Goal: Transaction & Acquisition: Purchase product/service

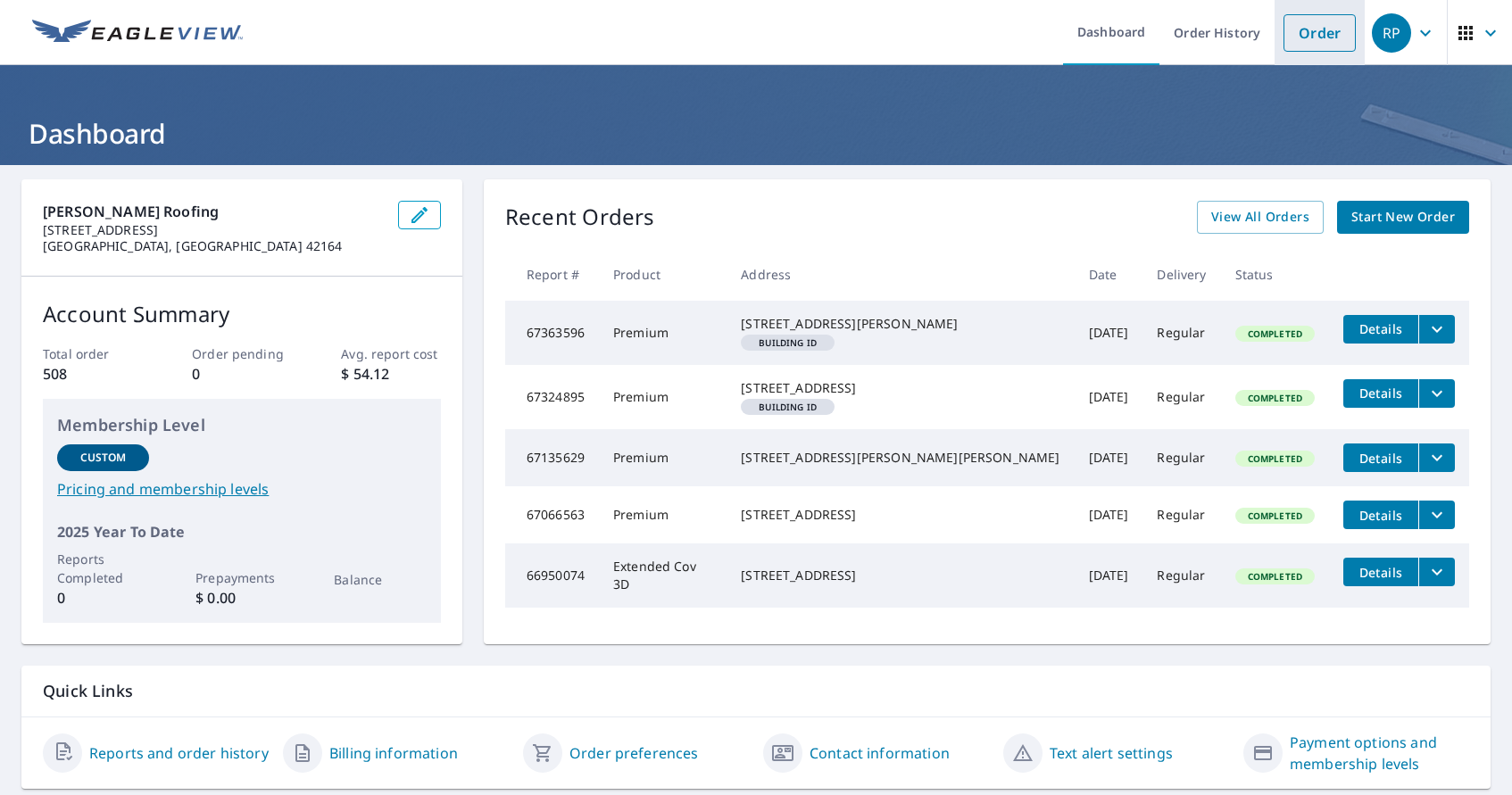
click at [1301, 35] on link "Order" at bounding box center [1320, 32] width 72 height 37
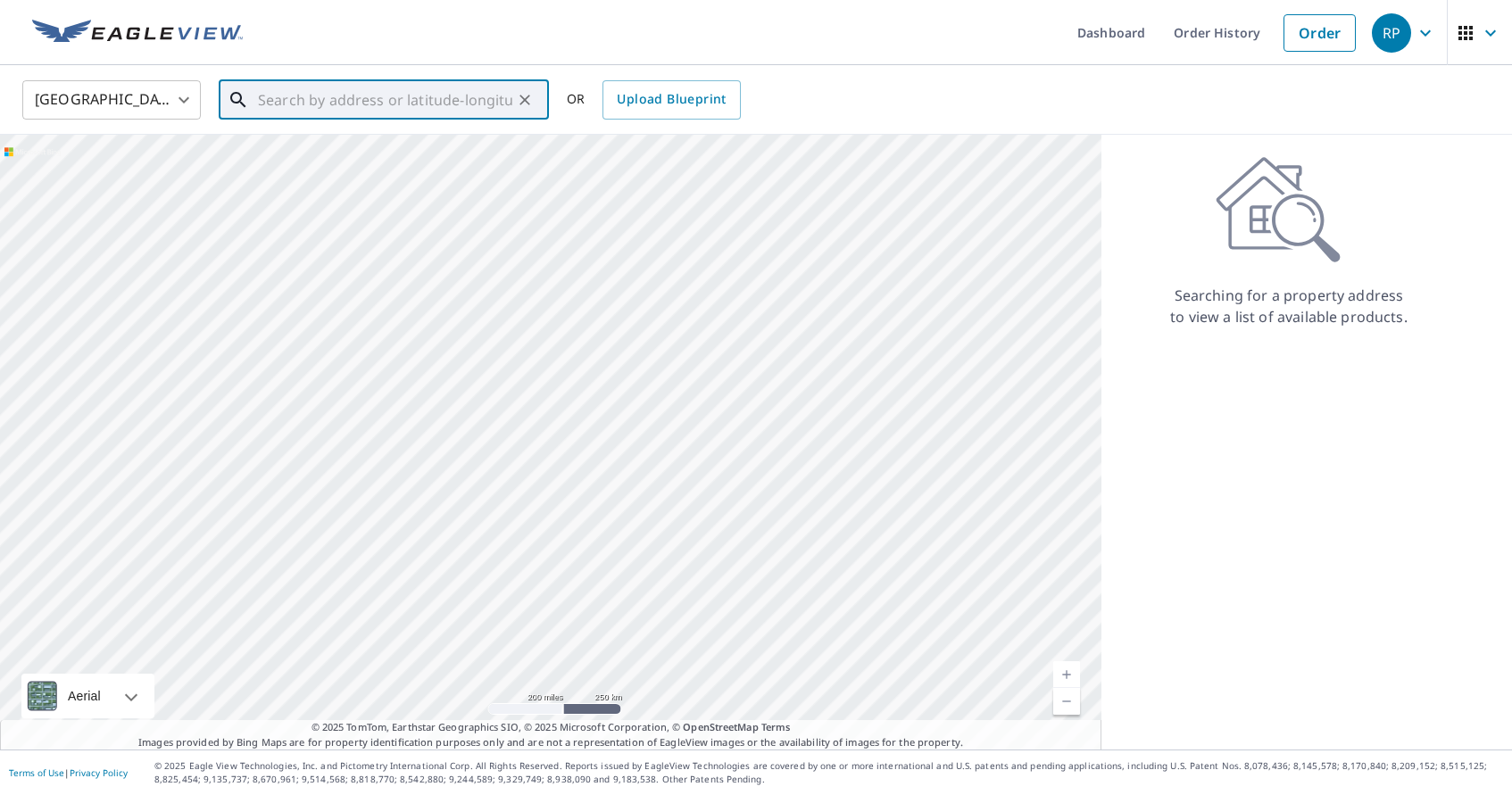
click at [347, 105] on input "text" at bounding box center [385, 100] width 254 height 50
click at [316, 172] on p "[GEOGRAPHIC_DATA], [GEOGRAPHIC_DATA] 42164" at bounding box center [394, 180] width 280 height 35
type input "[STREET_ADDRESS]"
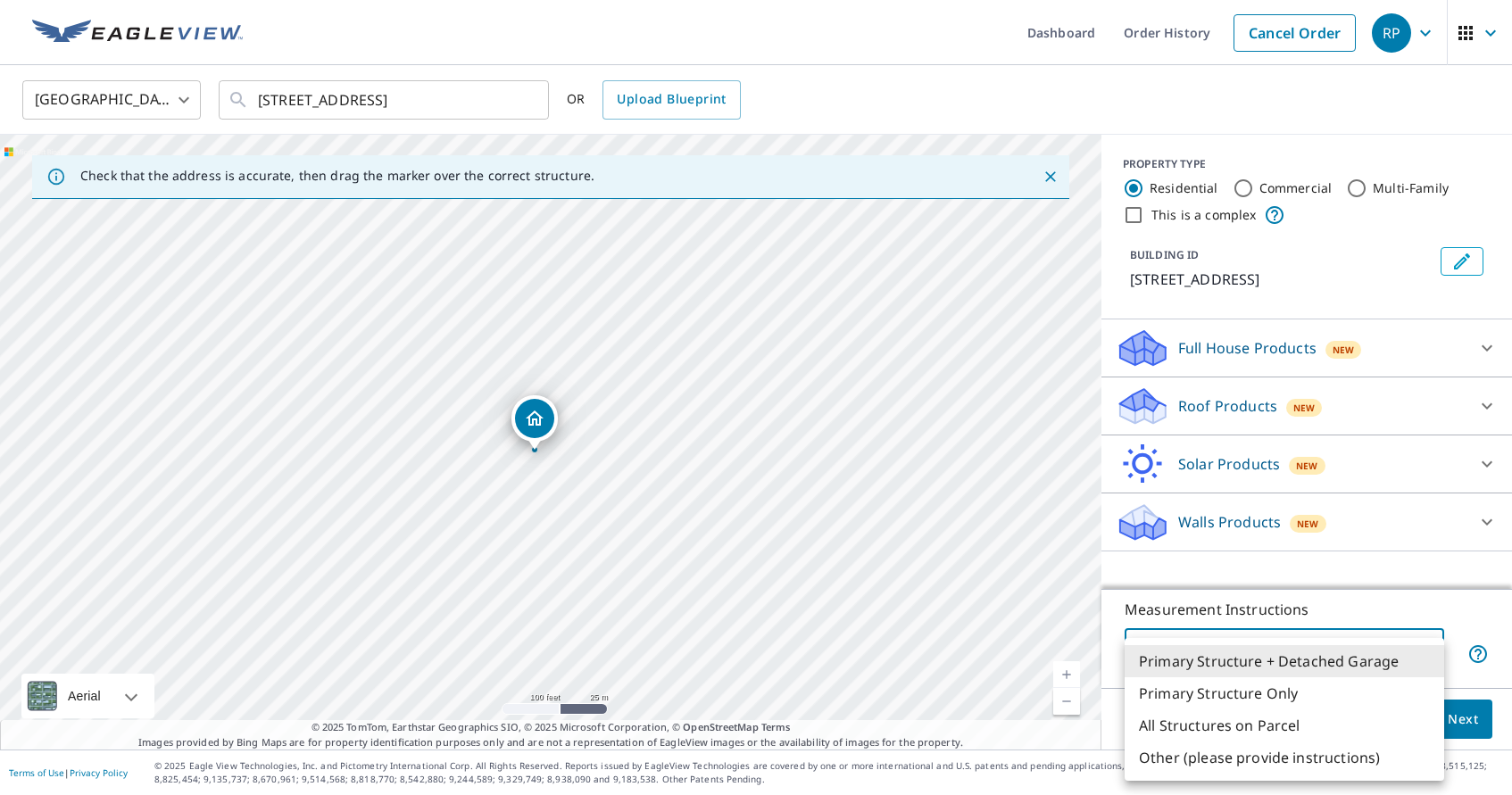
click at [1421, 658] on body "RP RP Dashboard Order History Cancel Order RP [GEOGRAPHIC_DATA] [GEOGRAPHIC_DAT…" at bounding box center [756, 397] width 1512 height 795
click at [1263, 694] on li "Primary Structure Only" at bounding box center [1285, 693] width 320 height 32
type input "2"
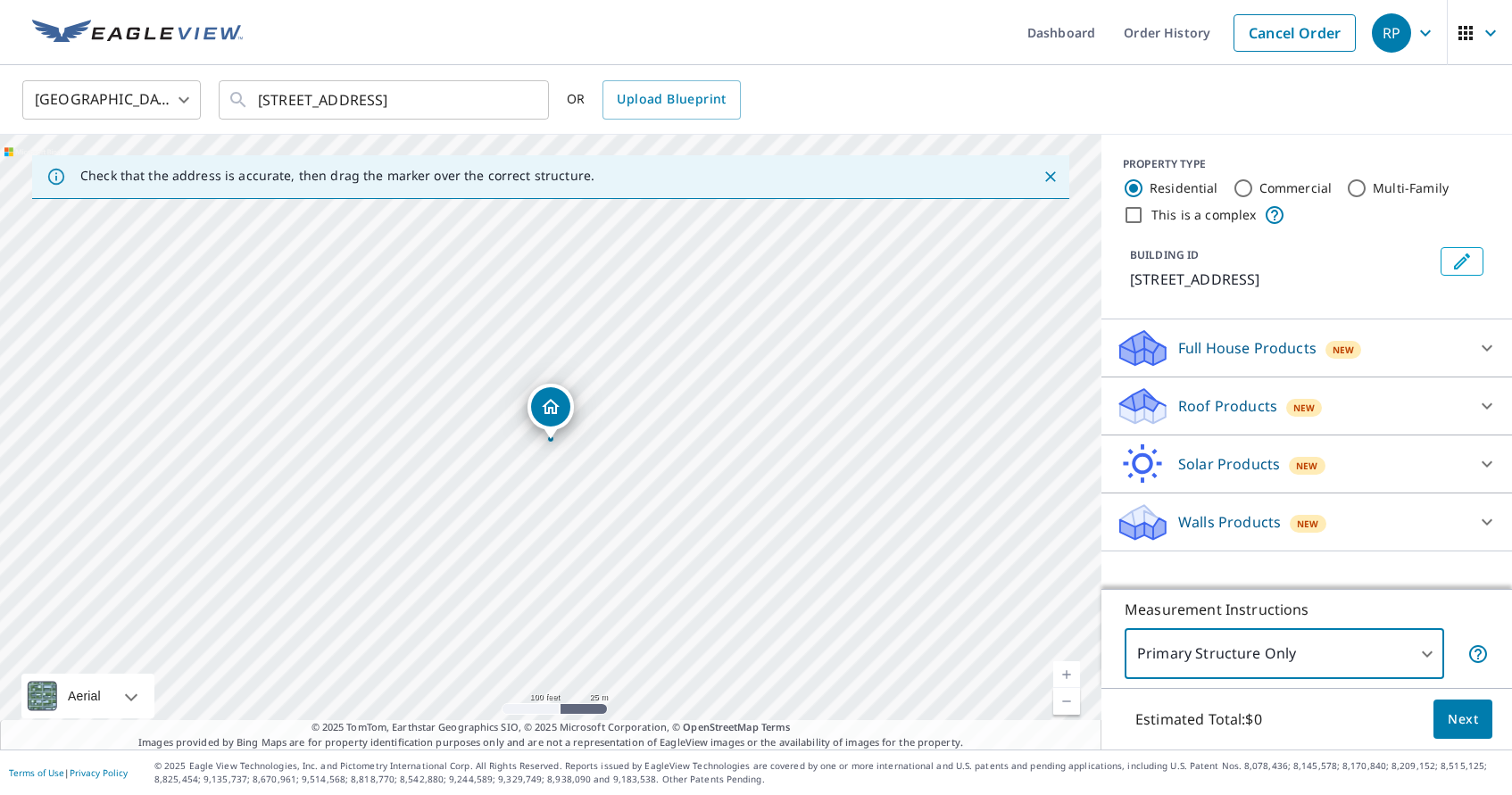
click at [1460, 722] on span "Next" at bounding box center [1463, 720] width 31 height 22
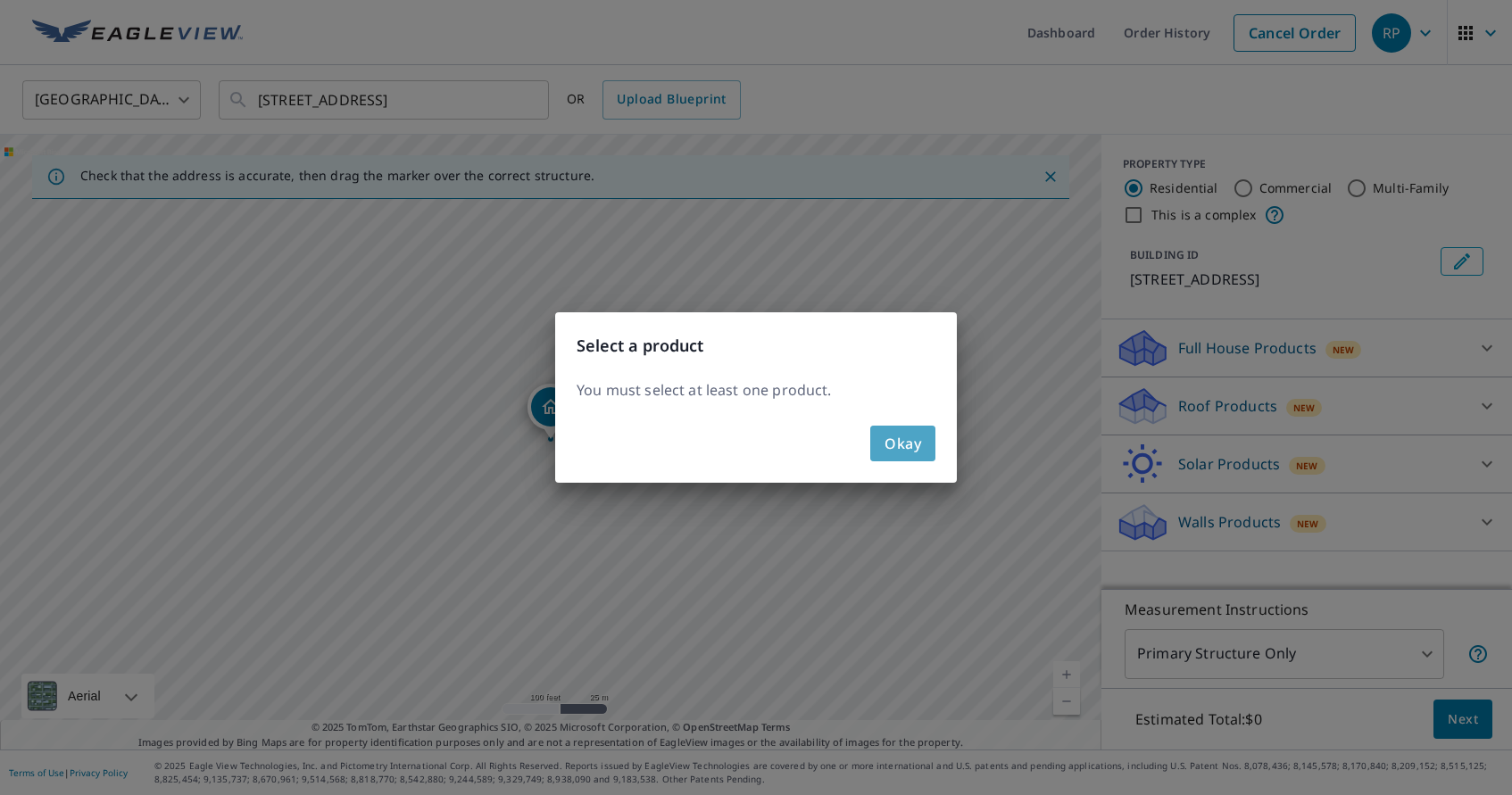
click at [903, 454] on span "Okay" at bounding box center [903, 443] width 36 height 25
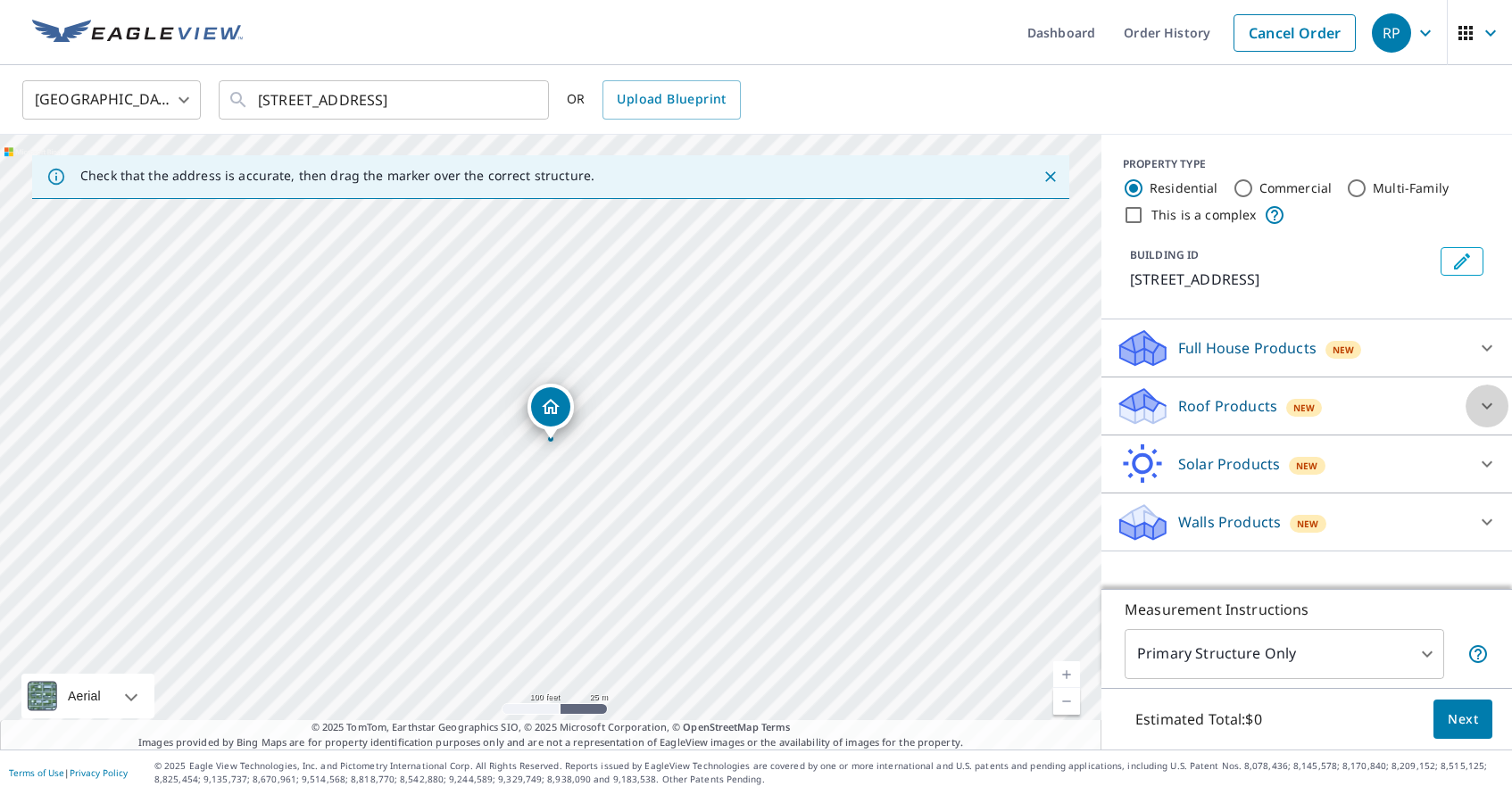
click at [1492, 404] on icon at bounding box center [1488, 406] width 11 height 6
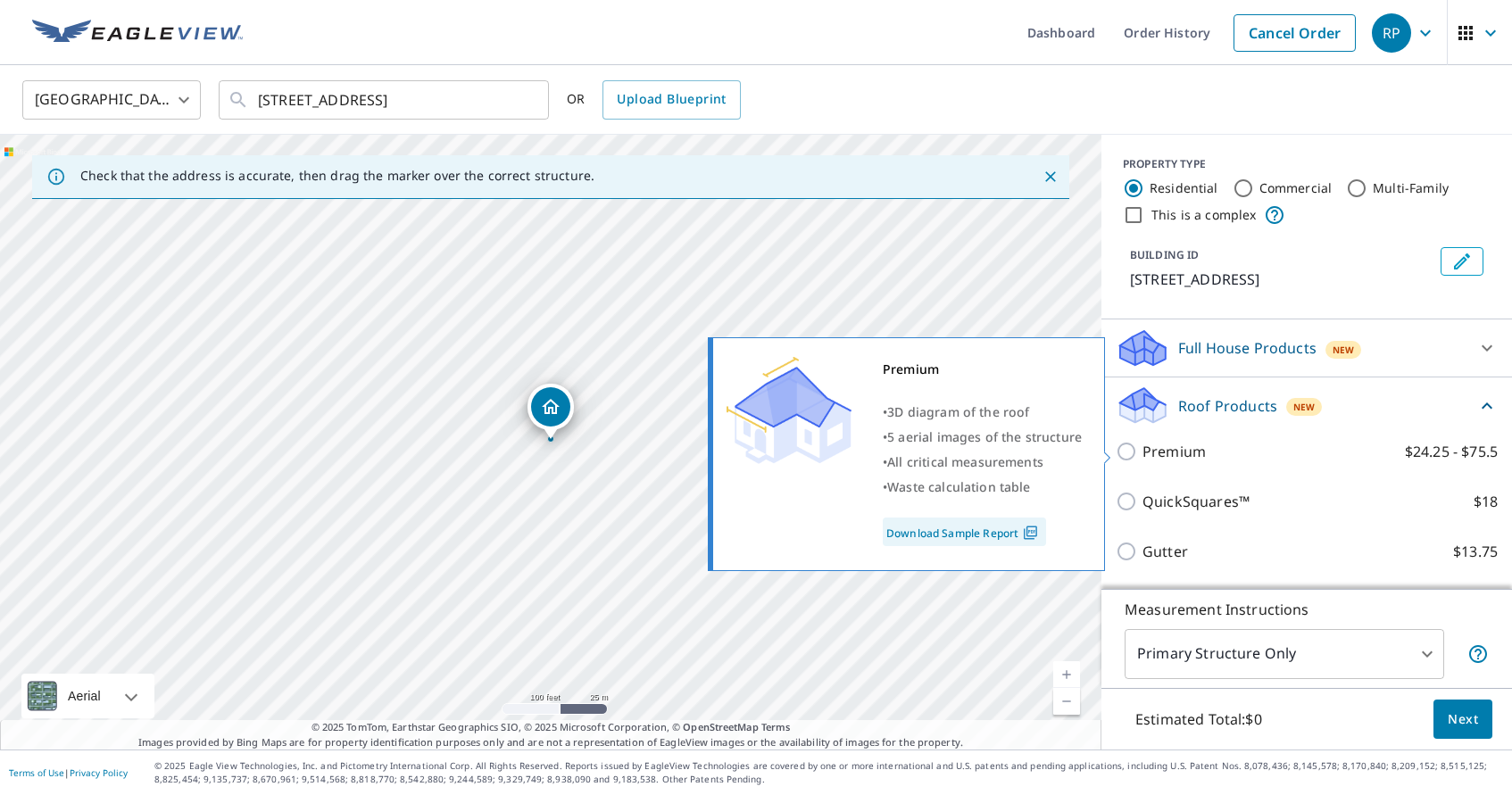
click at [1128, 450] on input "Premium $24.25 - $75.5" at bounding box center [1129, 451] width 27 height 21
checkbox input "true"
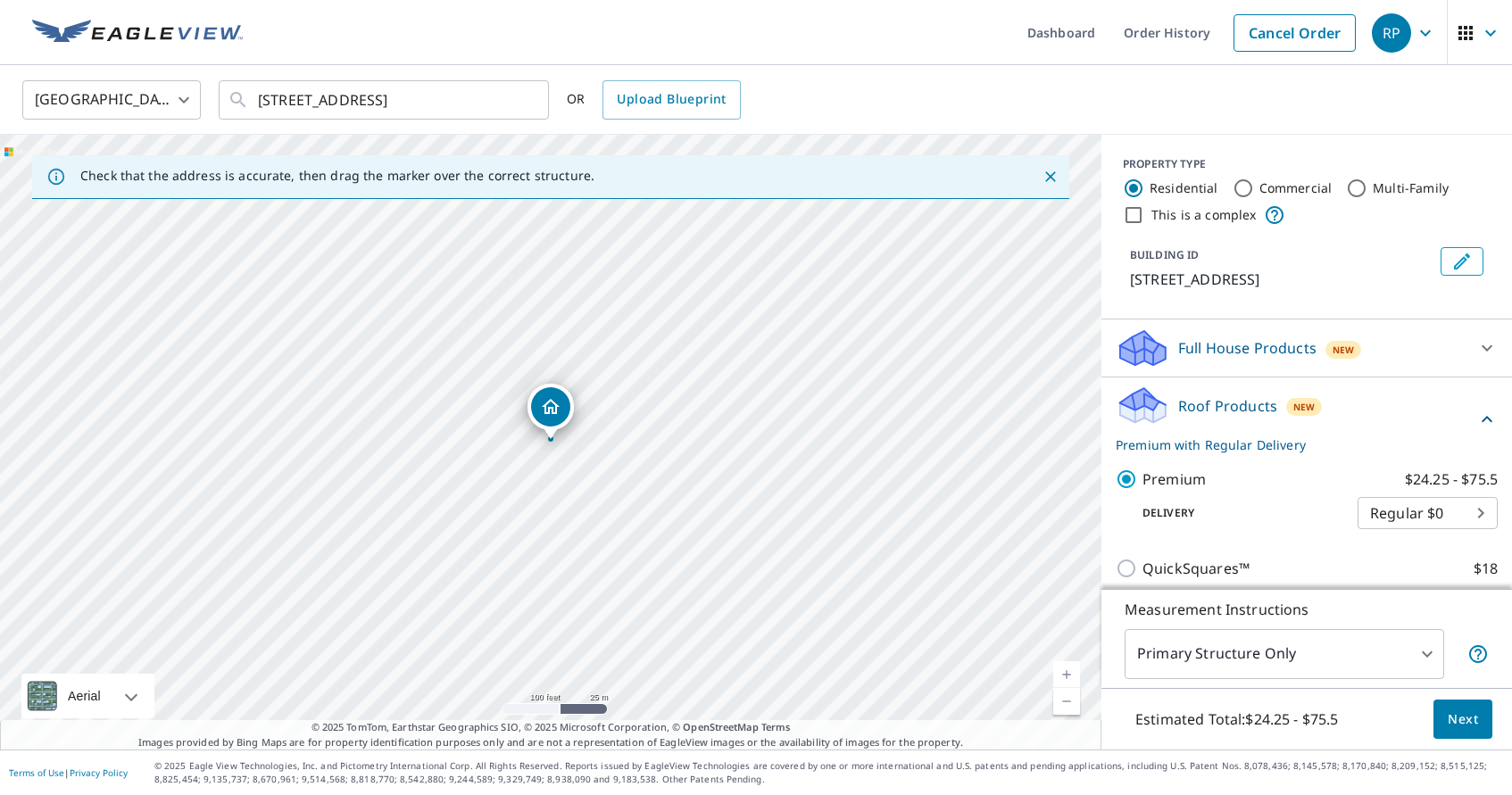
click at [1463, 712] on span "Next" at bounding box center [1463, 720] width 31 height 22
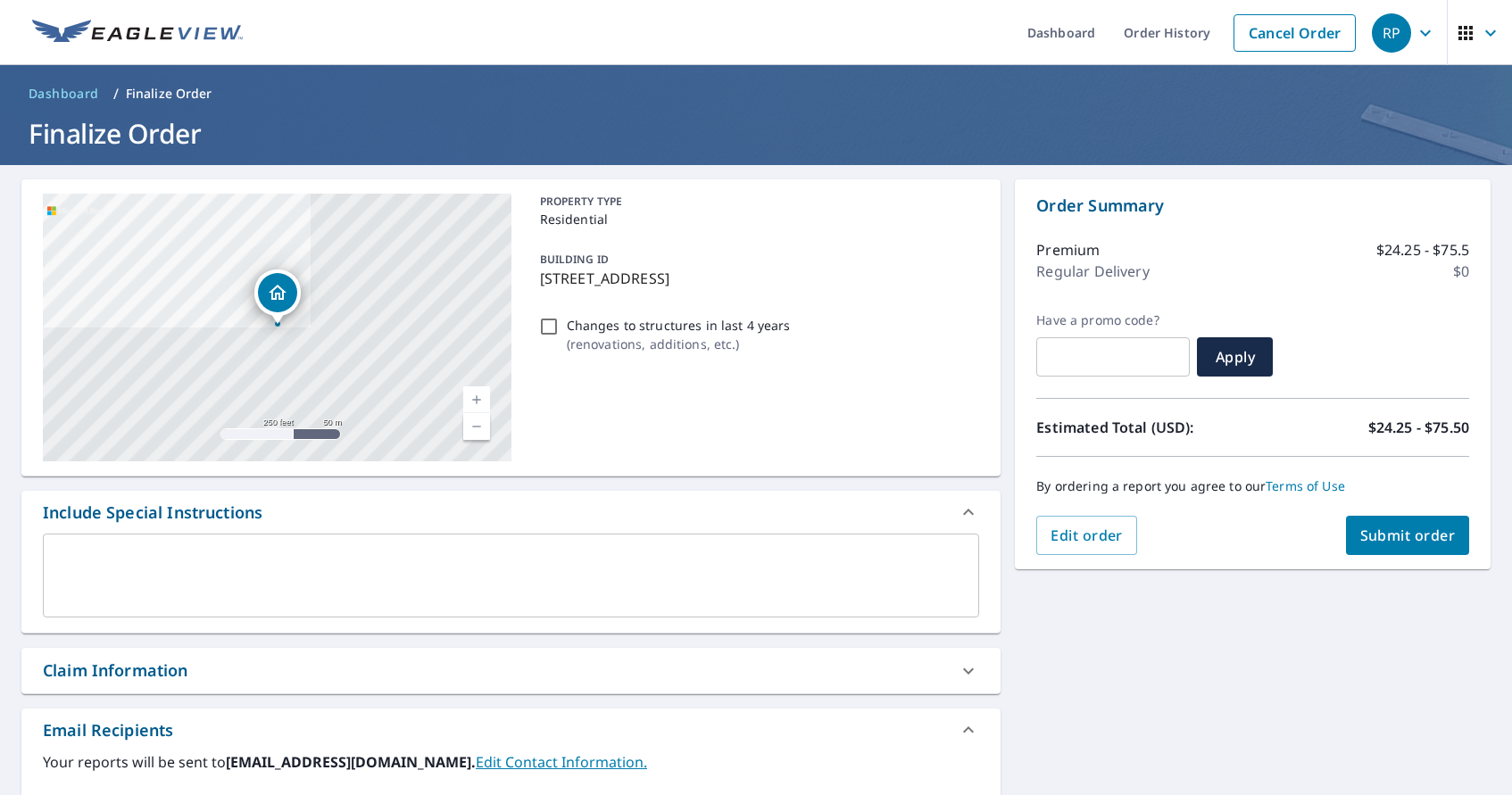
click at [1398, 537] on span "Submit order" at bounding box center [1408, 535] width 96 height 19
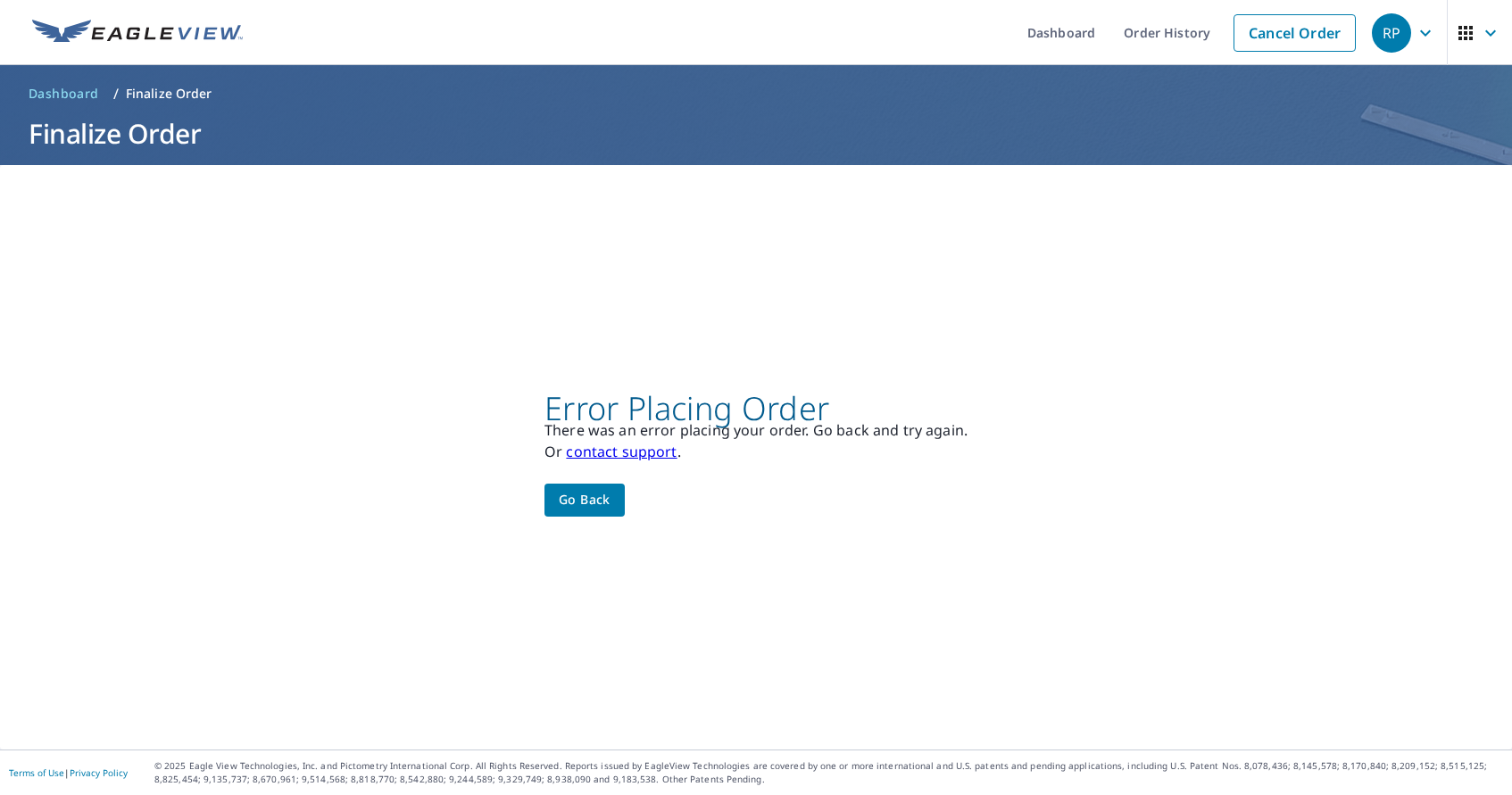
click at [601, 500] on span "Go back" at bounding box center [584, 500] width 52 height 22
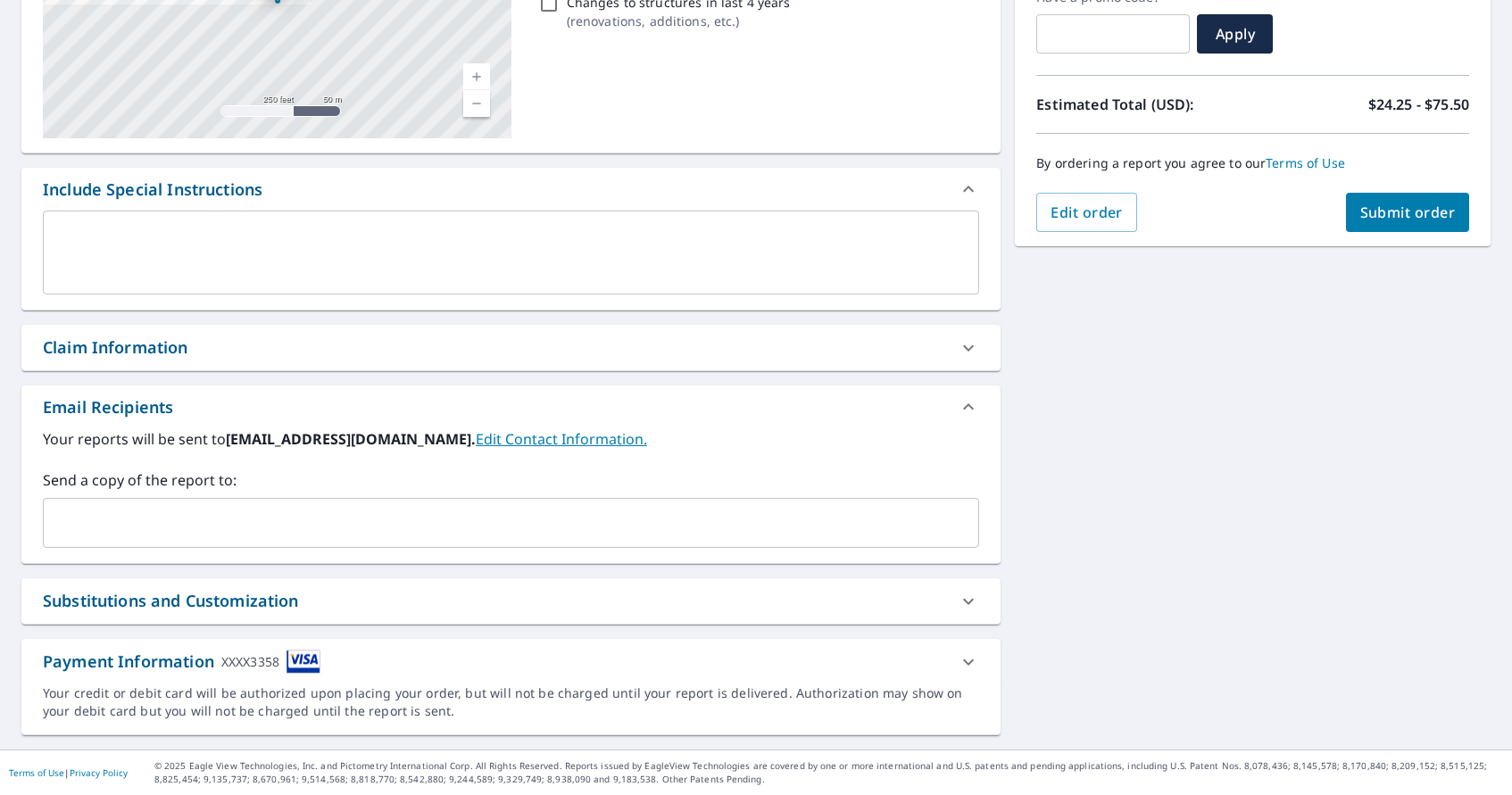
scroll to position [323, 0]
click at [975, 659] on icon at bounding box center [968, 662] width 21 height 21
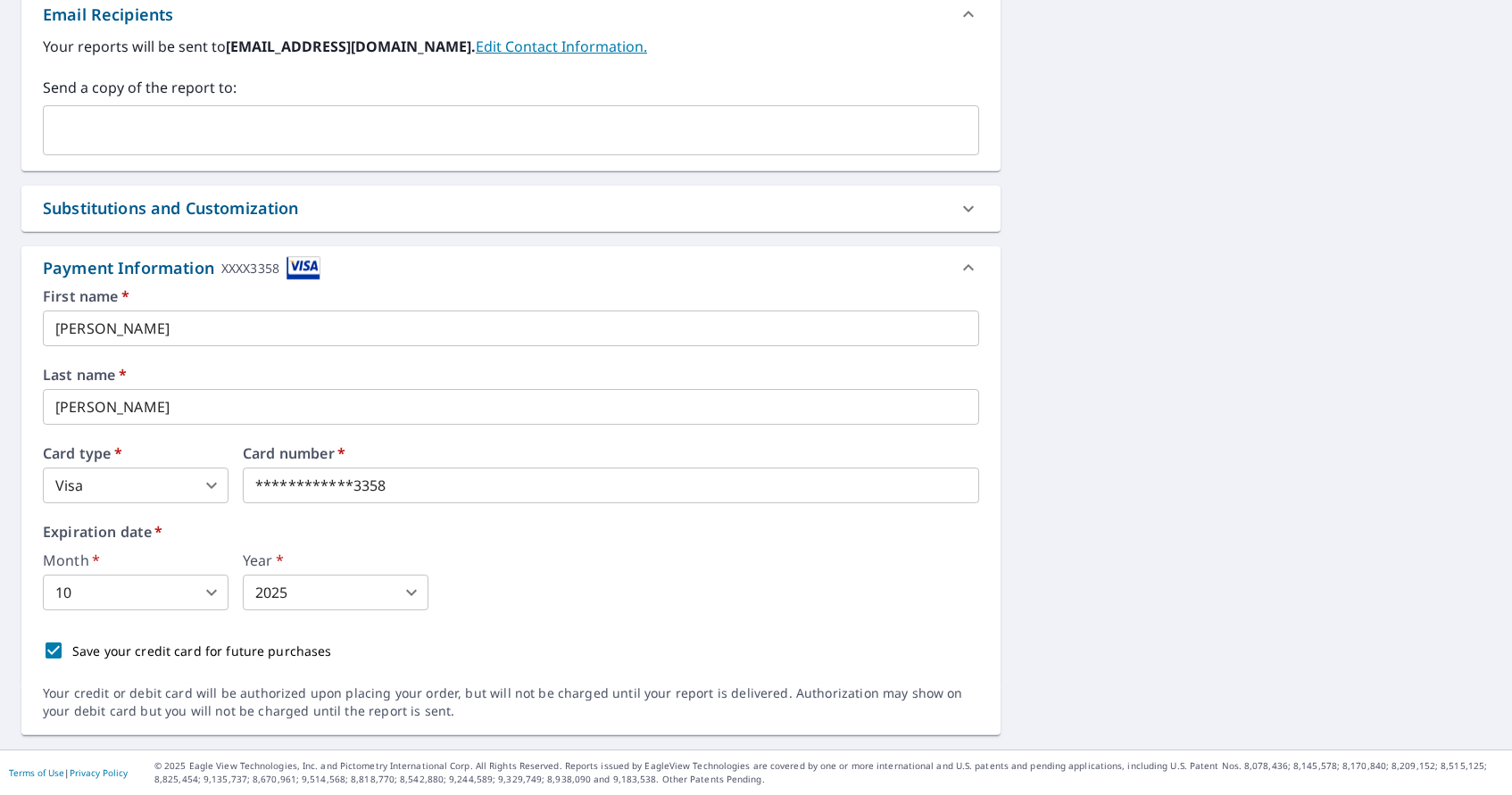
scroll to position [716, 0]
drag, startPoint x: 401, startPoint y: 487, endPoint x: 152, endPoint y: 486, distance: 249.0
click at [202, 603] on body "RP RP Dashboard Order History Cancel Order RP Dashboard / Finalize Order Finali…" at bounding box center [756, 397] width 1512 height 795
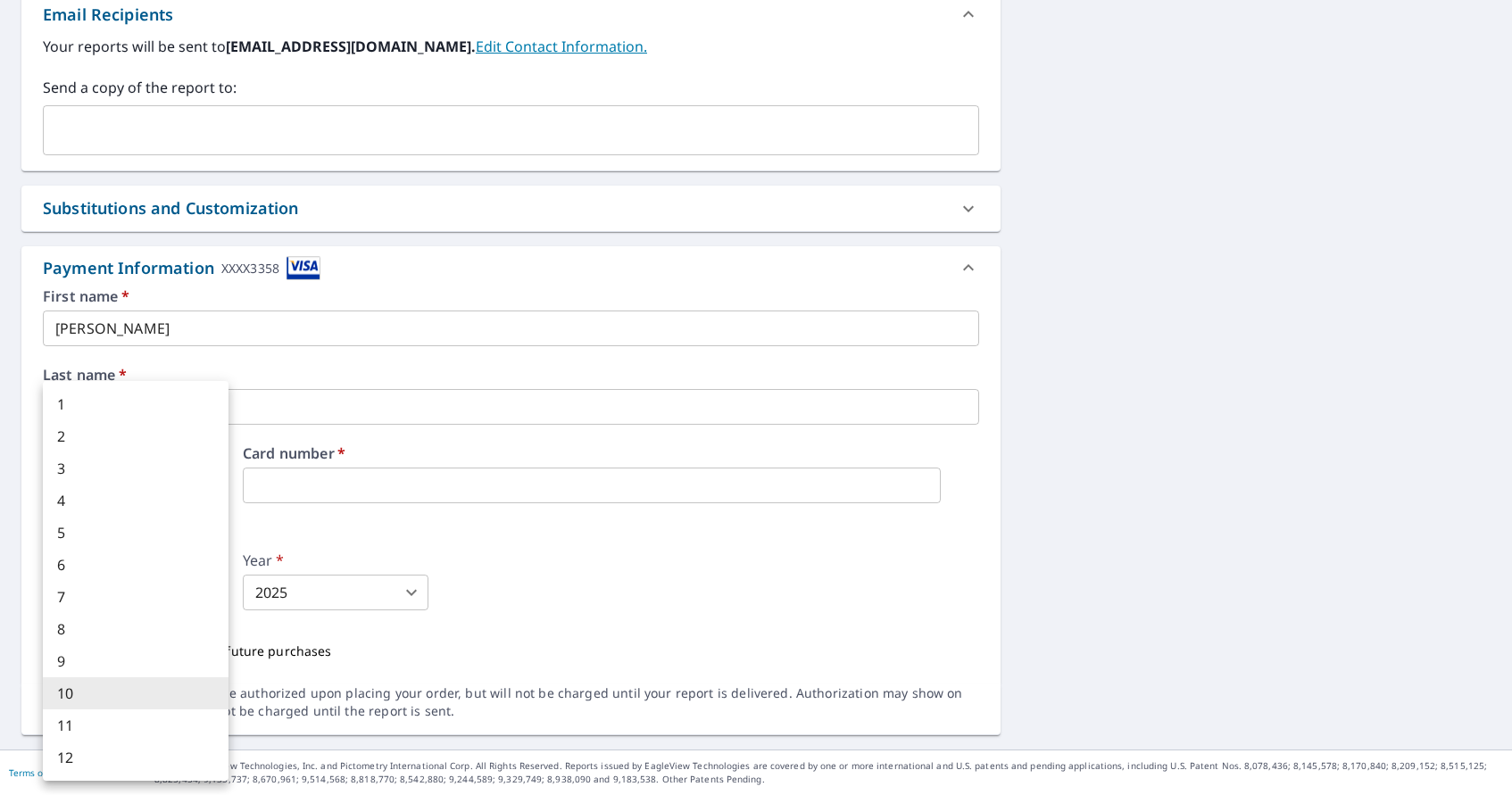
click at [340, 538] on div at bounding box center [756, 397] width 1512 height 795
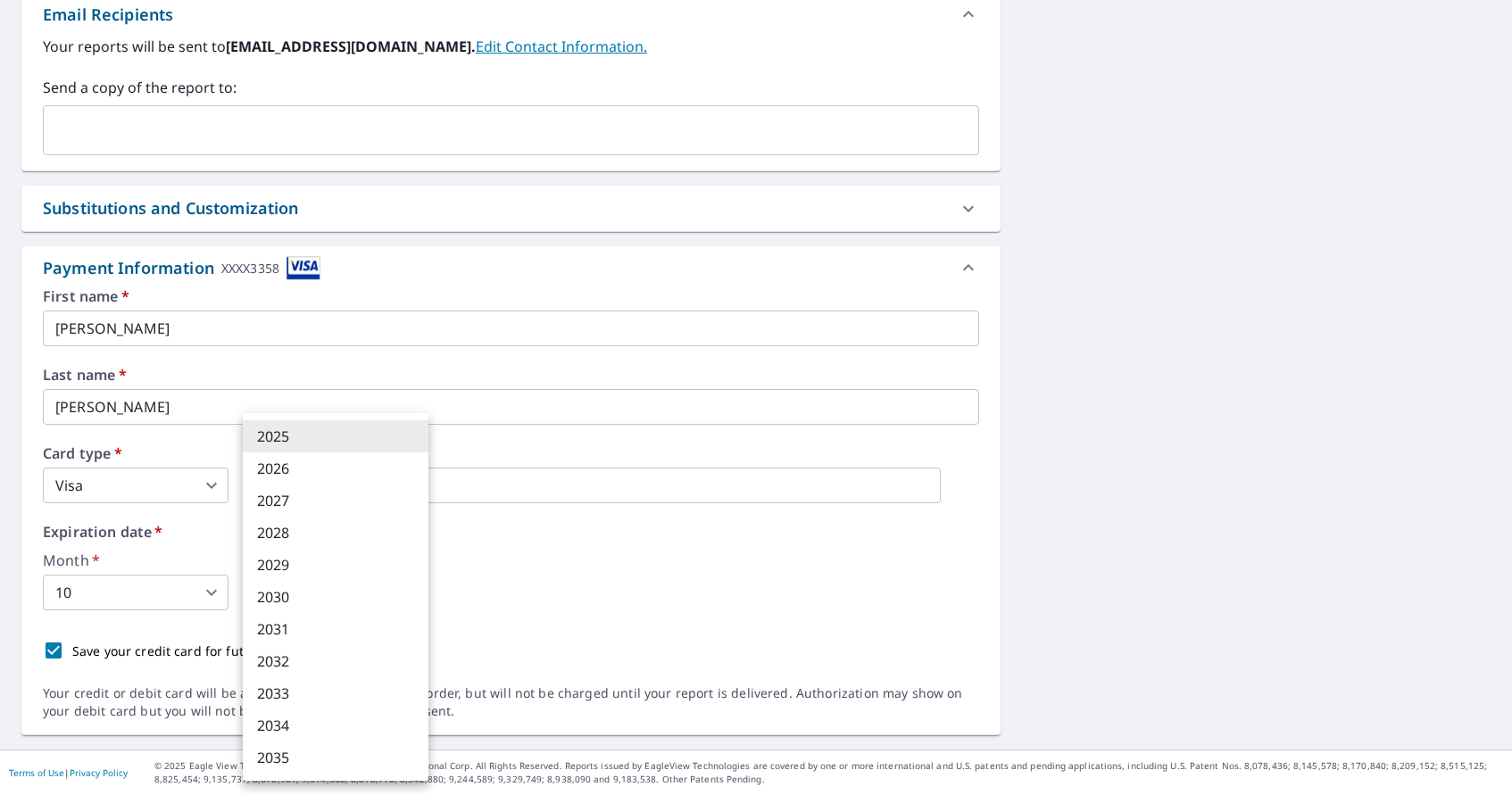
click at [395, 587] on body "RP RP Dashboard Order History Cancel Order RP Dashboard / Finalize Order Finali…" at bounding box center [756, 397] width 1512 height 795
click at [352, 502] on li "2027" at bounding box center [336, 501] width 186 height 32
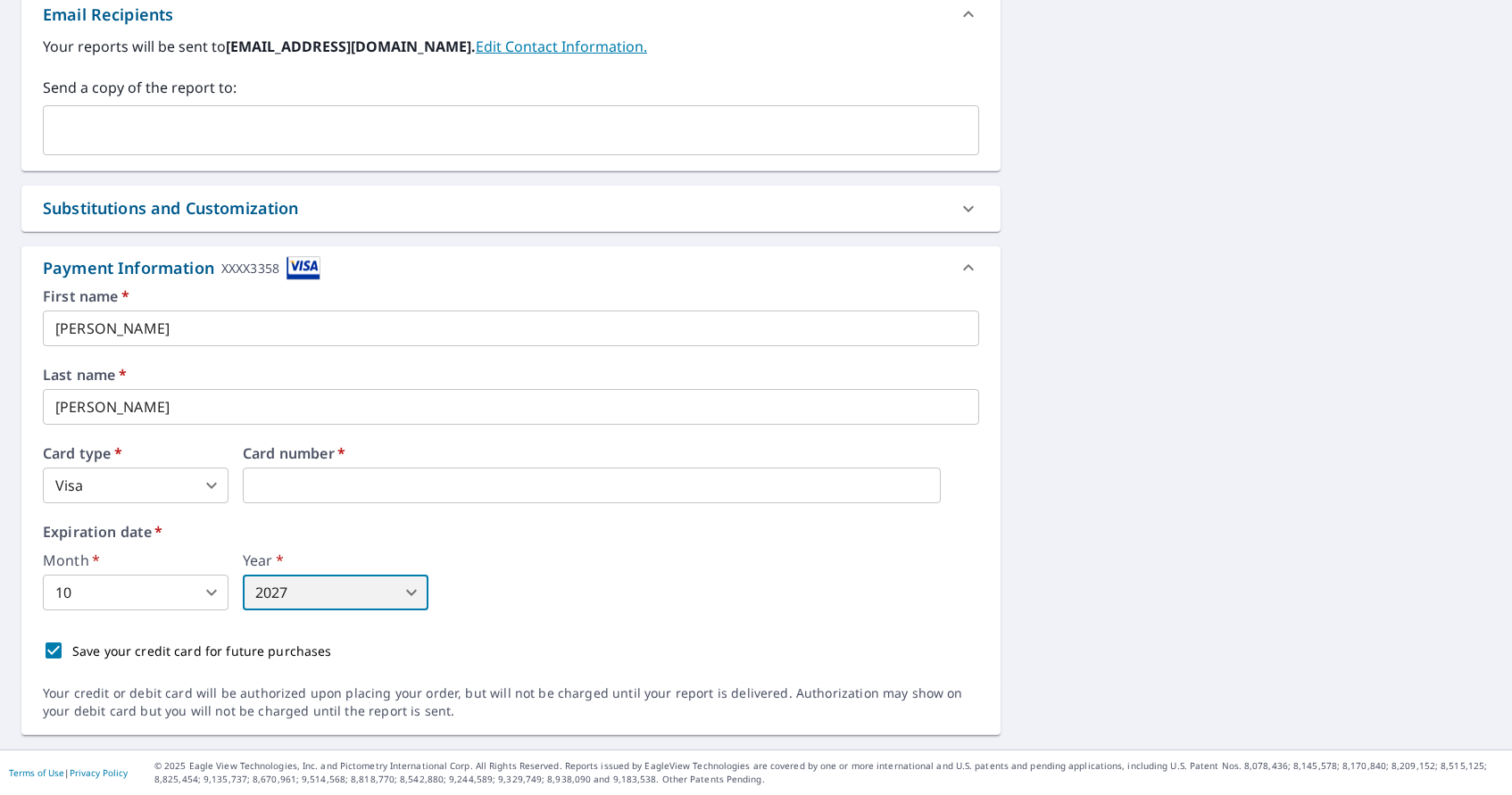
type input "2027"
click at [490, 598] on div "Month   * 10 10 ​ Year   * 2027 2027 ​" at bounding box center [511, 583] width 937 height 58
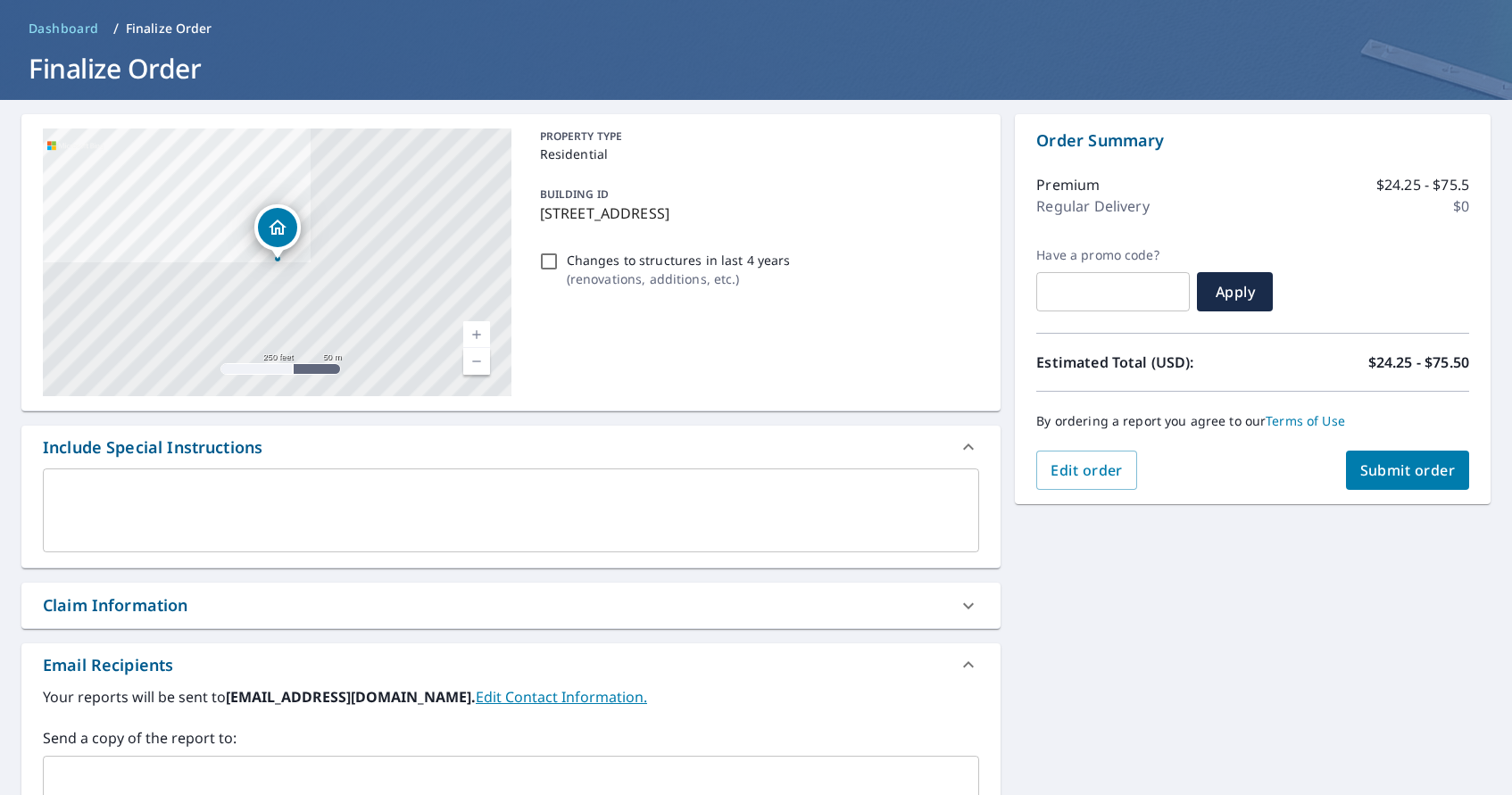
scroll to position [64, 0]
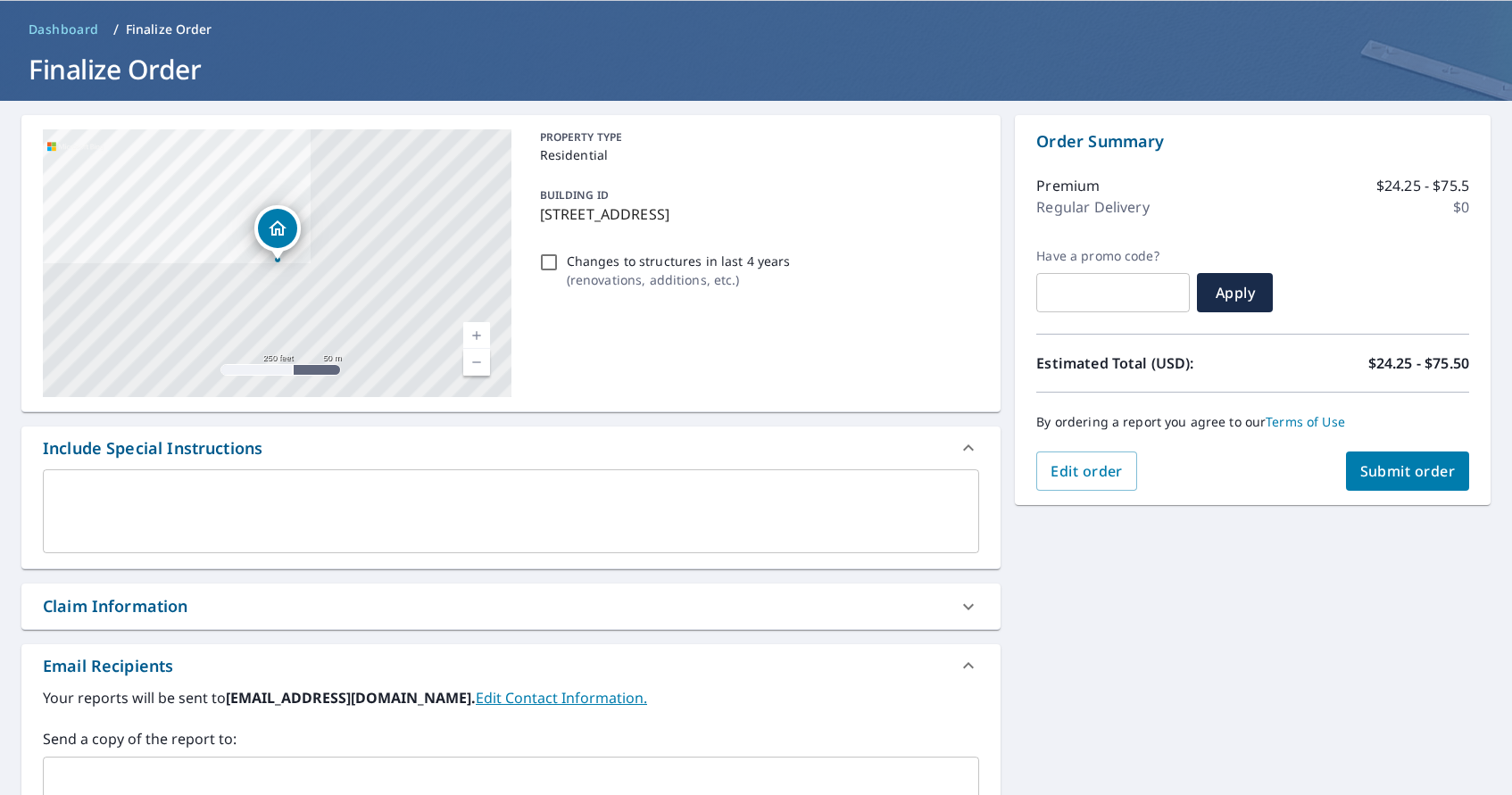
click at [1389, 463] on span "Submit order" at bounding box center [1408, 471] width 96 height 19
